Goal: Task Accomplishment & Management: Use online tool/utility

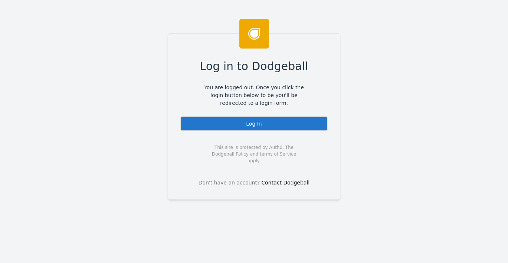
click at [204, 125] on div "Log In" at bounding box center [254, 123] width 148 height 15
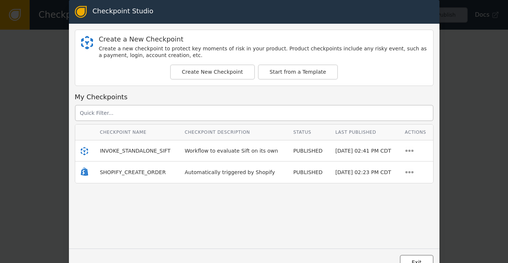
scroll to position [2, 0]
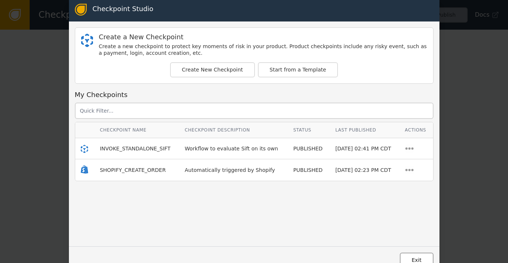
click at [414, 260] on button "Exit" at bounding box center [417, 260] width 34 height 15
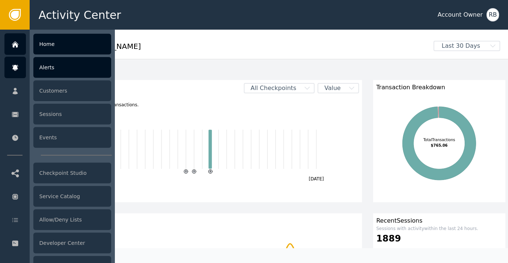
click at [50, 69] on div "Alerts" at bounding box center [72, 67] width 78 height 21
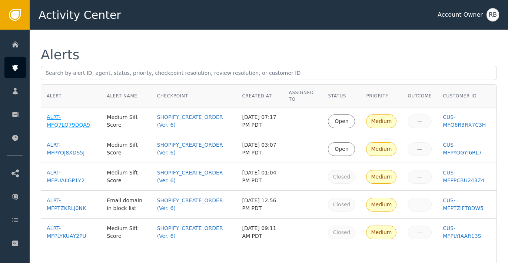
click at [81, 125] on div "ALRT-MFQ7LQ79DQA9" at bounding box center [71, 121] width 49 height 16
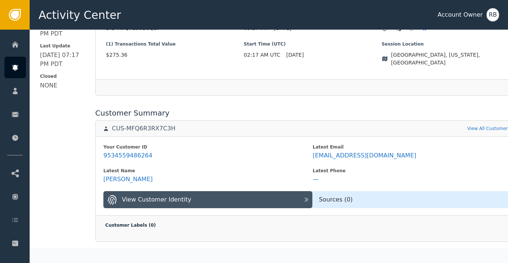
scroll to position [230, 1]
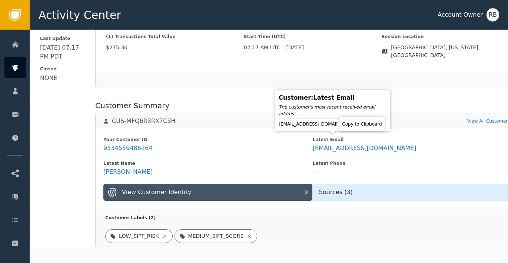
drag, startPoint x: 328, startPoint y: 126, endPoint x: 442, endPoint y: 121, distance: 114.0
click at [360, 126] on icon at bounding box center [363, 124] width 7 height 7
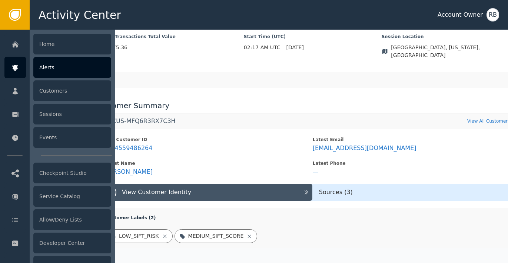
click at [58, 67] on div "Alerts" at bounding box center [72, 67] width 78 height 21
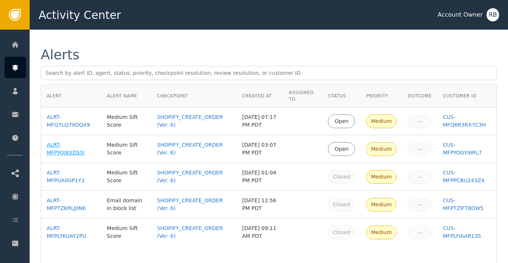
click at [78, 154] on div "ALRT-MFPYOJ8XDS5J" at bounding box center [71, 149] width 49 height 16
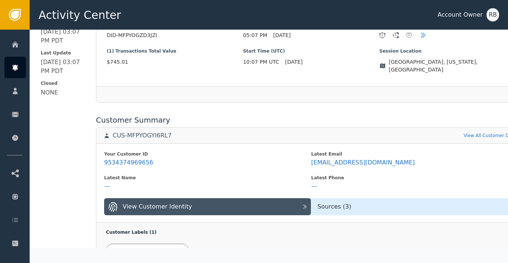
scroll to position [215, 0]
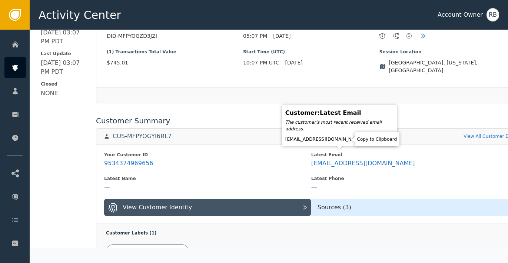
click at [366, 139] on icon at bounding box center [369, 139] width 7 height 7
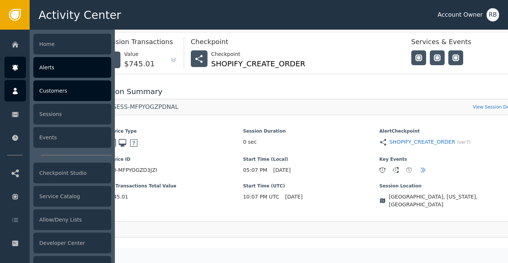
scroll to position [0, 0]
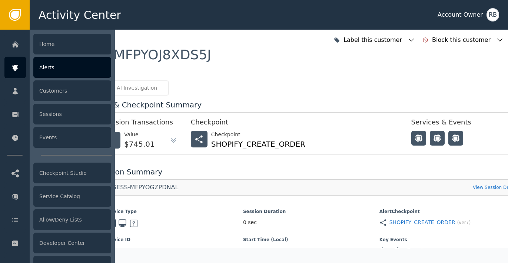
click at [60, 67] on div "Alerts" at bounding box center [72, 67] width 78 height 21
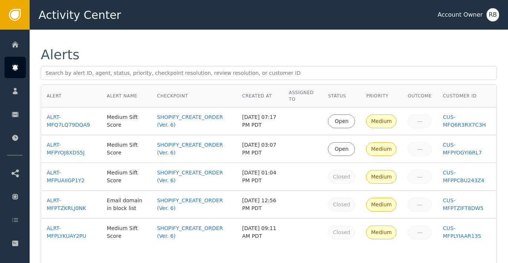
scroll to position [48, 0]
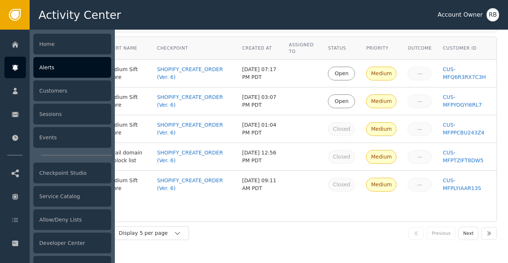
click at [52, 72] on div "Alerts" at bounding box center [72, 67] width 78 height 21
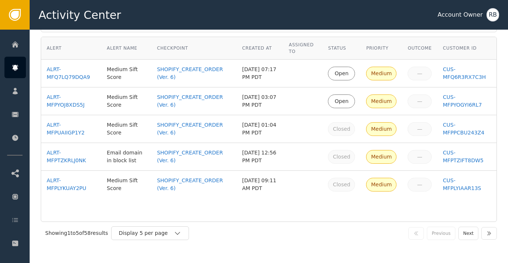
scroll to position [0, 0]
